Goal: Check status: Check status

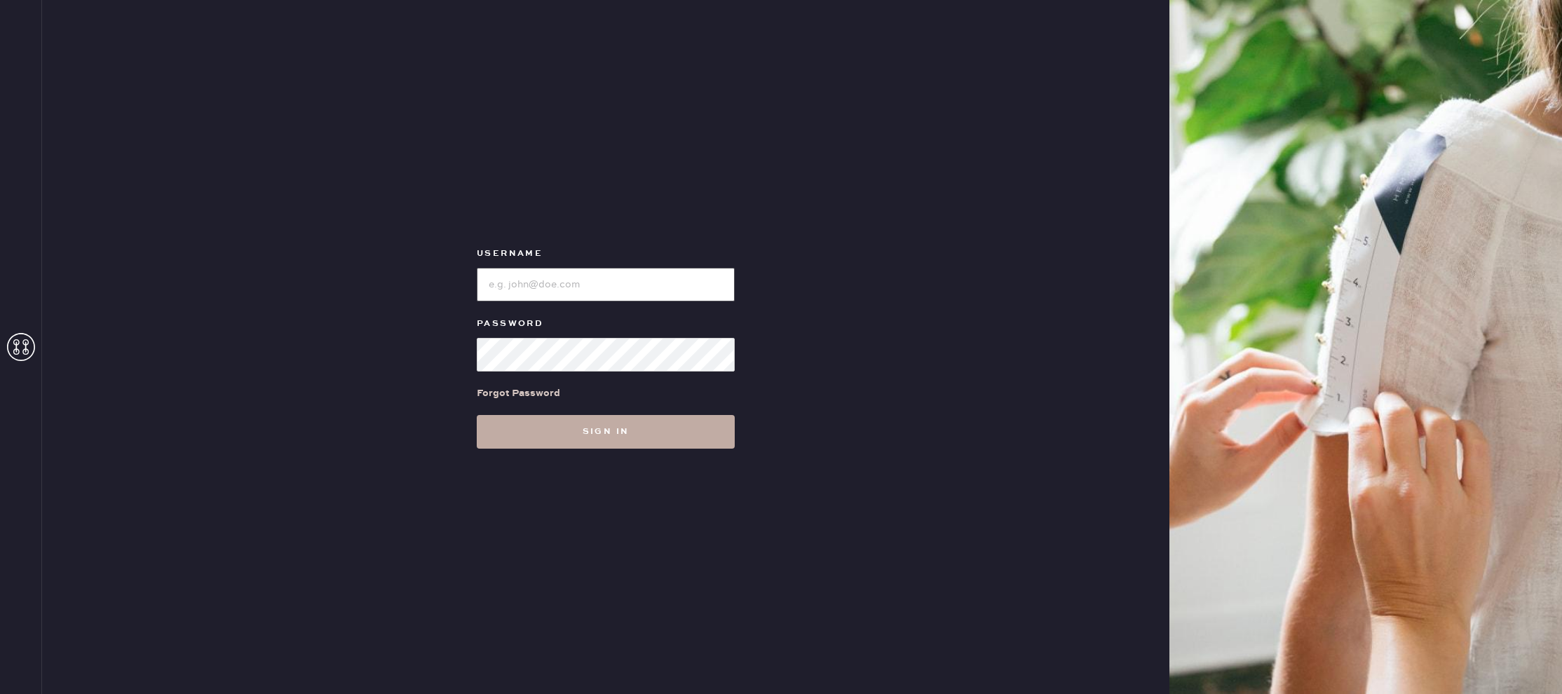
type input "reformationlajolla"
click at [620, 444] on button "Sign in" at bounding box center [606, 432] width 258 height 34
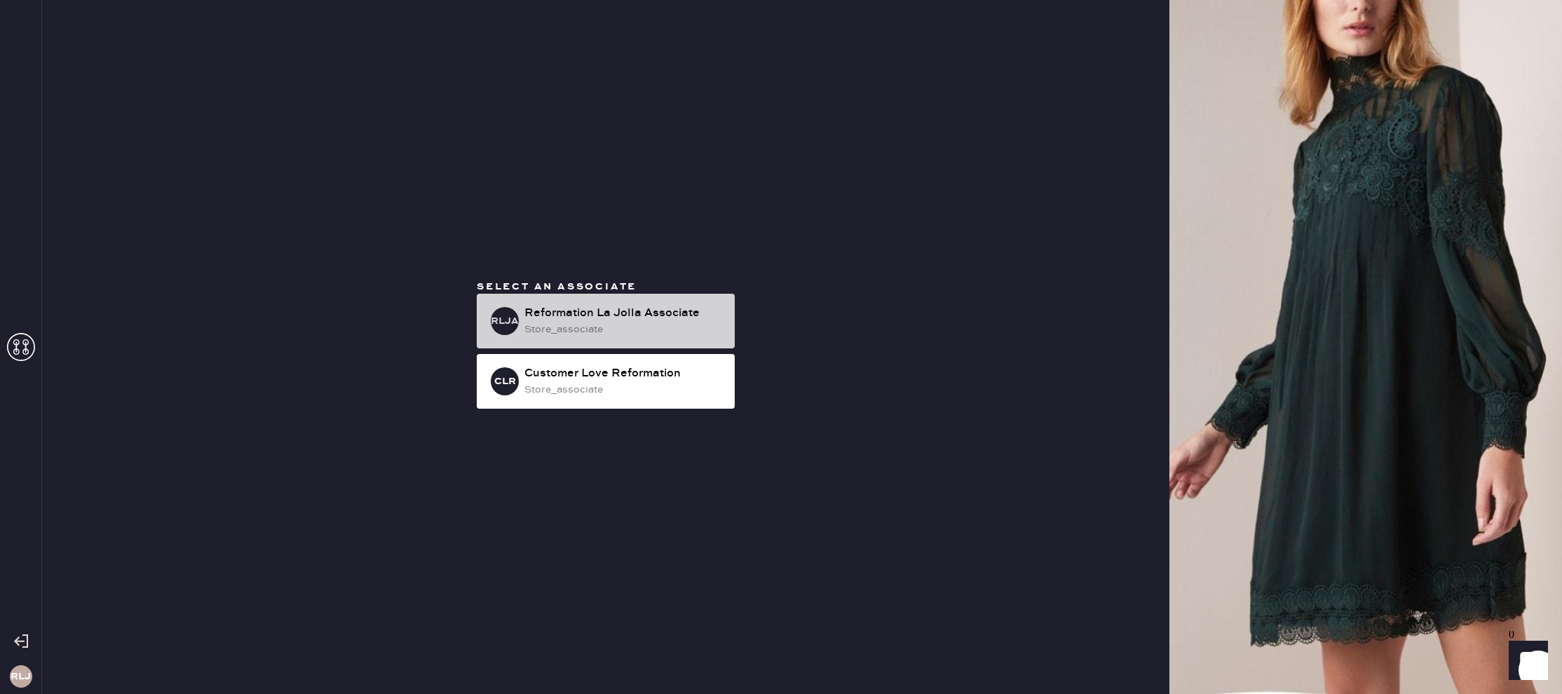
click at [612, 339] on div "RLJA Reformation La Jolla Associate store_associate" at bounding box center [606, 321] width 258 height 55
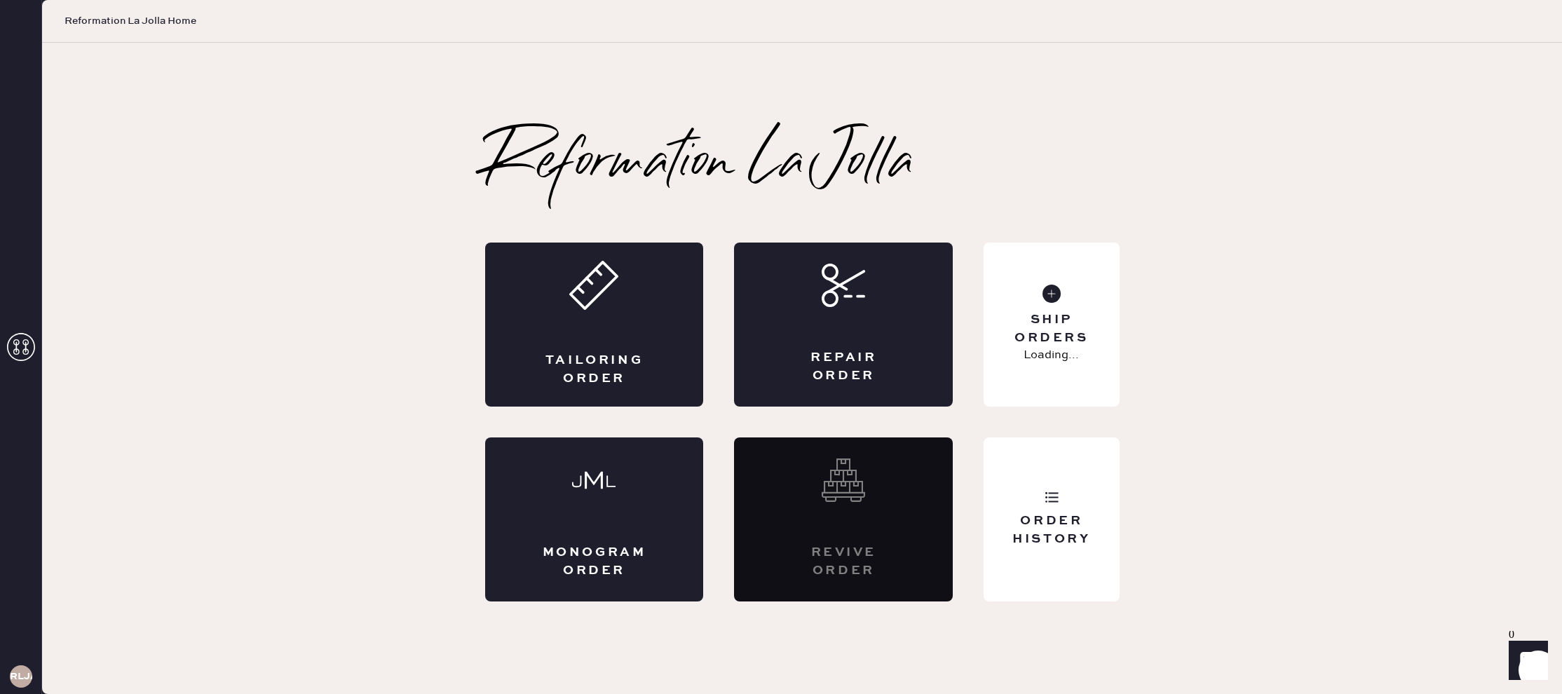
click at [1103, 515] on div "Order History" at bounding box center [1051, 529] width 113 height 35
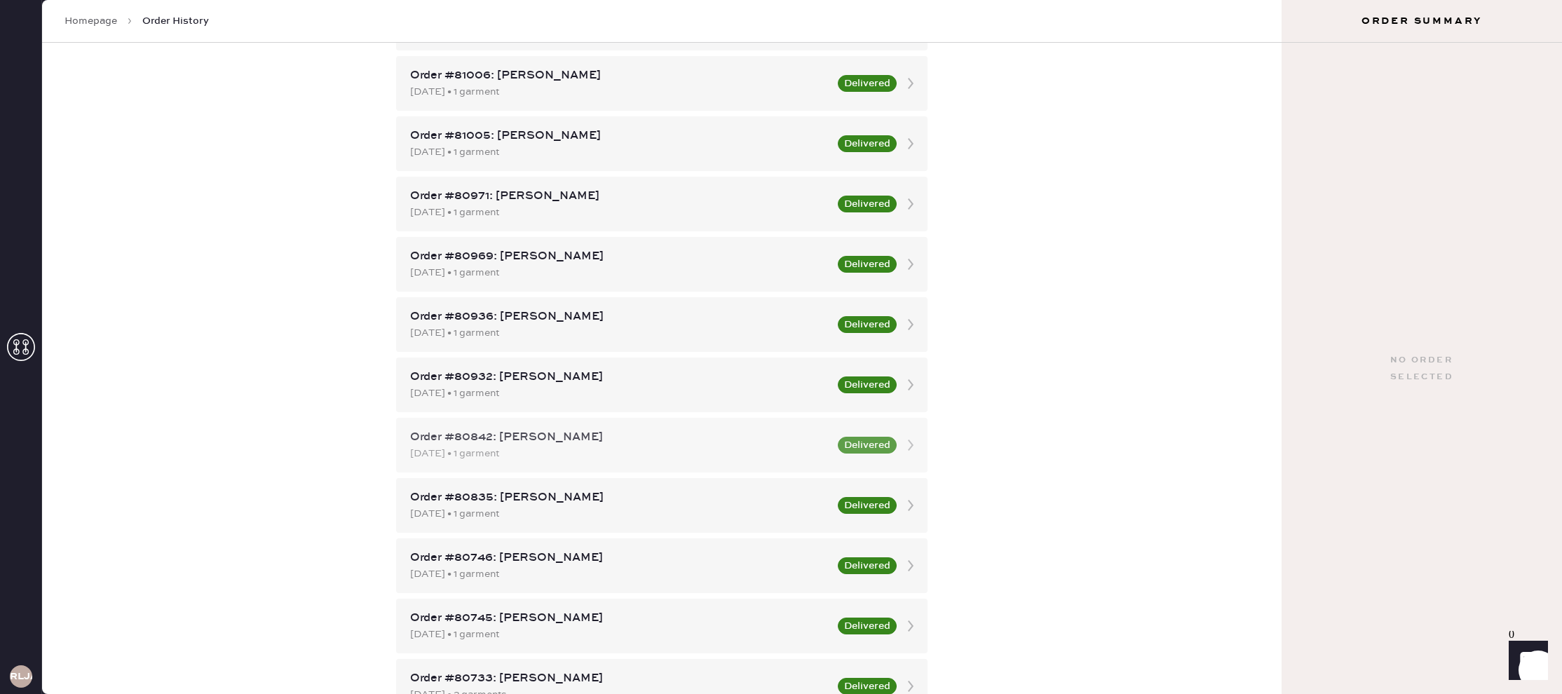
scroll to position [2444, 0]
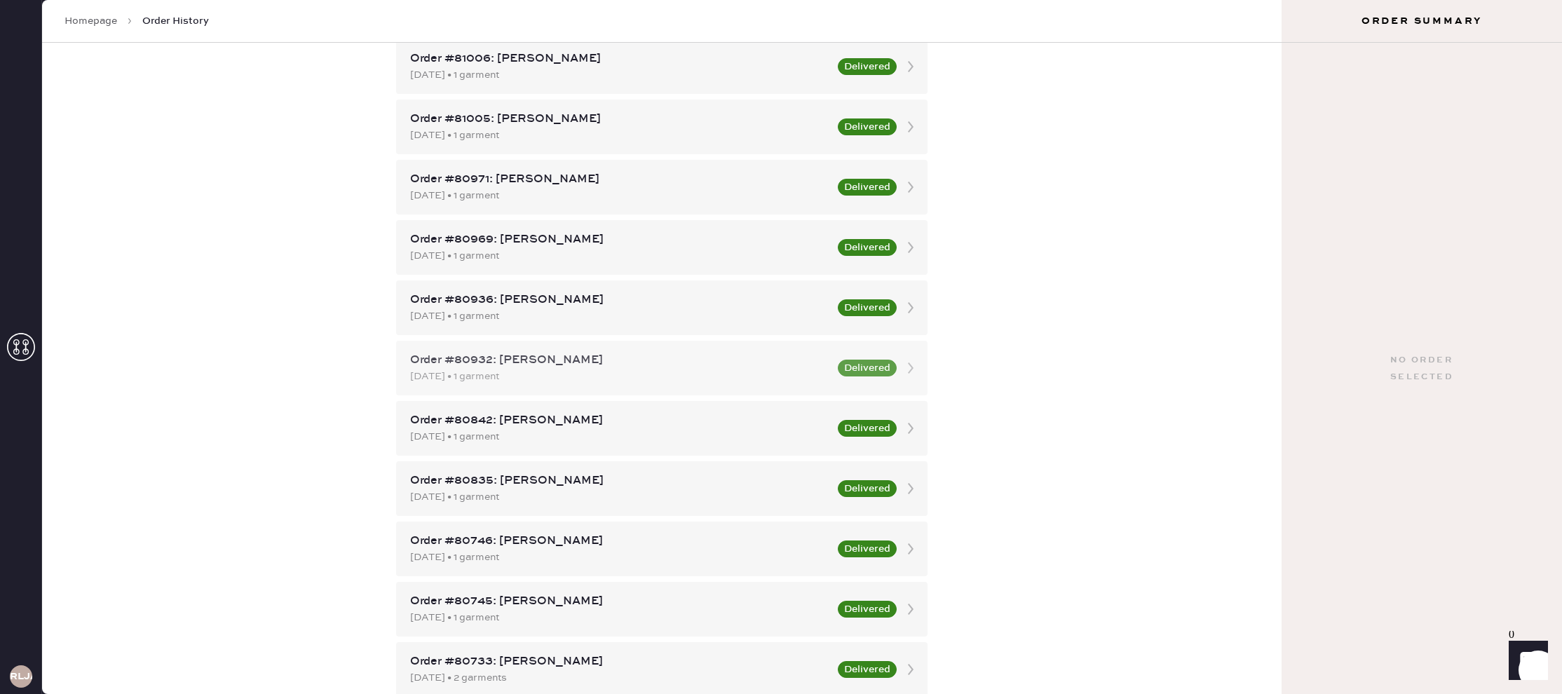
click at [740, 385] on div "Order #80932: [PERSON_NAME] [DATE] • 1 garment Delivered" at bounding box center [661, 368] width 531 height 55
